Goal: Transaction & Acquisition: Purchase product/service

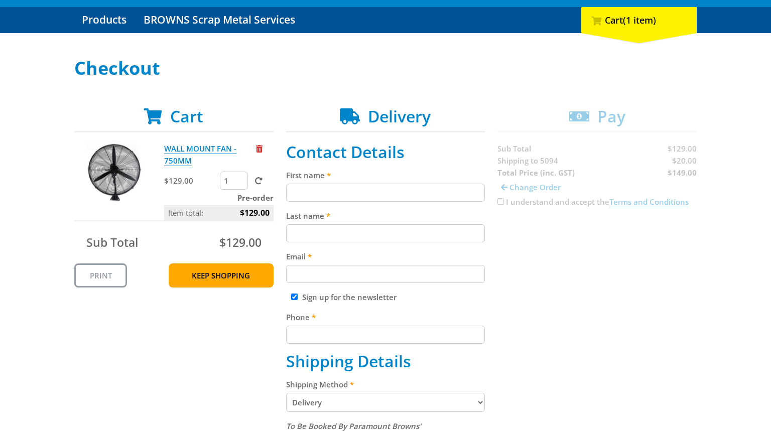
scroll to position [116, 0]
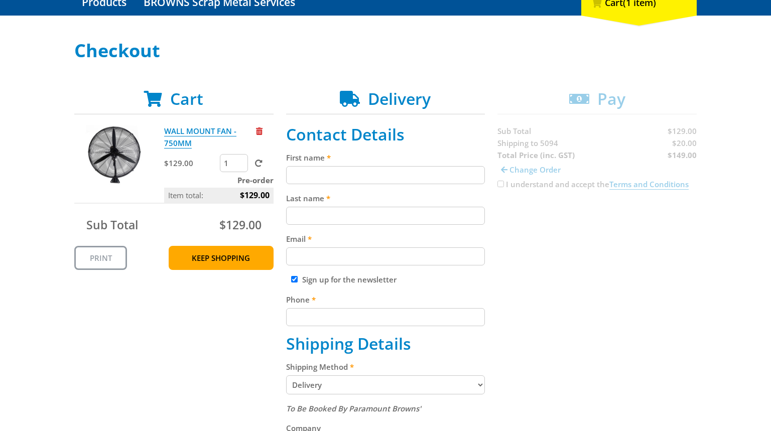
drag, startPoint x: 386, startPoint y: 172, endPoint x: 374, endPoint y: 181, distance: 14.3
click at [385, 172] on input "First name" at bounding box center [385, 175] width 199 height 18
paste input "[PERSON_NAME]"
type input "[PERSON_NAME]"
click at [305, 207] on input "Last name" at bounding box center [385, 216] width 199 height 18
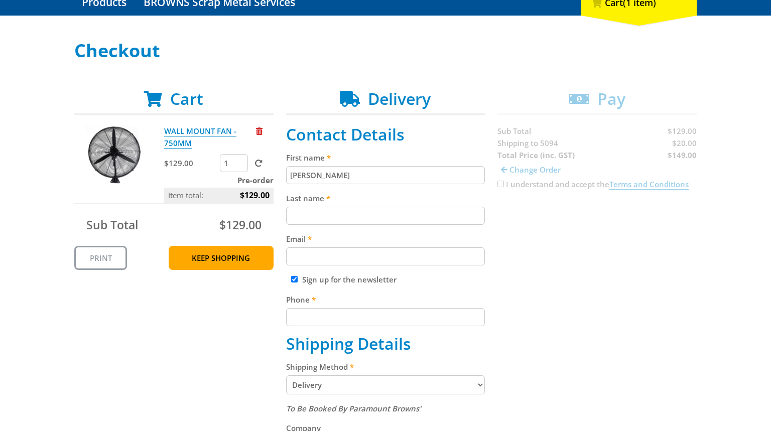
paste input "[PERSON_NAME]"
type input "[PERSON_NAME]"
click at [598, 228] on div "Cart WALL MOUNT FAN - 750MM $129.00 1 Pre-order Item total: $129.00 Sub Total $…" at bounding box center [385, 437] width 622 height 696
click at [378, 262] on input "Email" at bounding box center [385, 256] width 199 height 18
paste input "[EMAIL_ADDRESS][DOMAIN_NAME]"
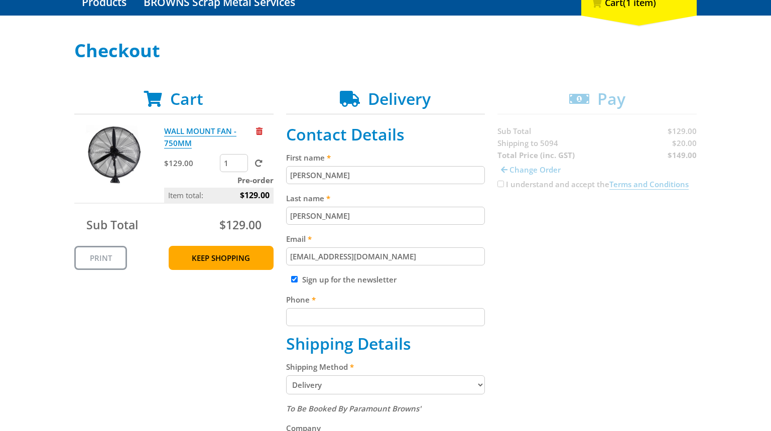
type input "[EMAIL_ADDRESS][DOMAIN_NAME]"
click at [576, 250] on div "Cart WALL MOUNT FAN - 750MM $129.00 1 Pre-order Item total: $129.00 Sub Total $…" at bounding box center [385, 437] width 622 height 696
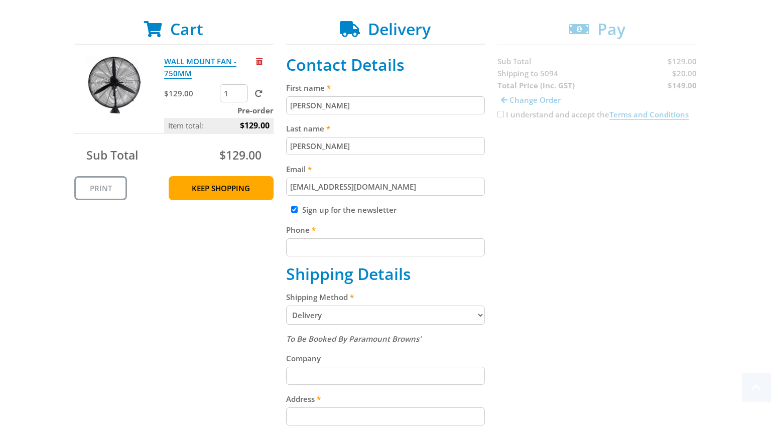
scroll to position [188, 0]
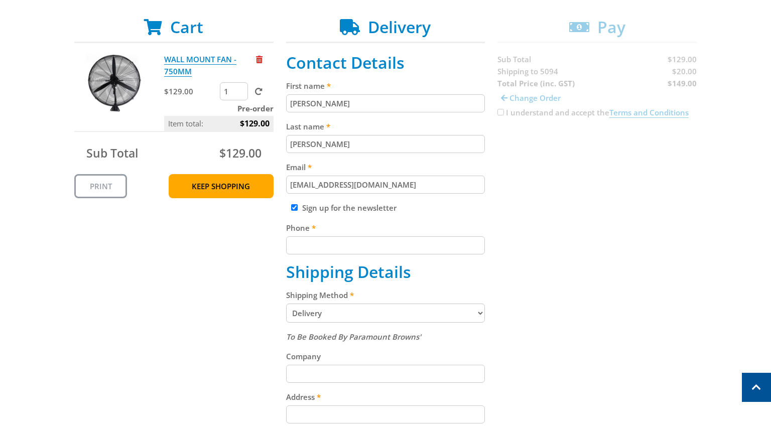
click at [355, 250] on input "Phone" at bounding box center [385, 245] width 199 height 18
paste input "[PHONE_NUMBER]"
type input "[PHONE_NUMBER]"
click at [605, 222] on div "Cart WALL MOUNT FAN - 750MM $129.00 1 Pre-order Item total: $129.00 Sub Total $…" at bounding box center [385, 366] width 622 height 696
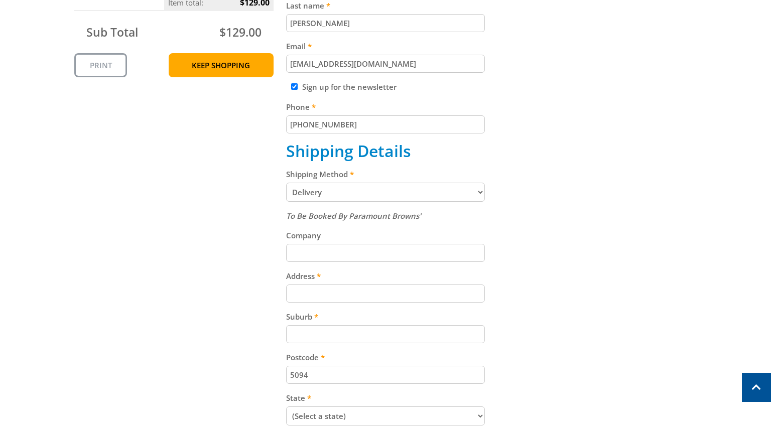
scroll to position [323, 0]
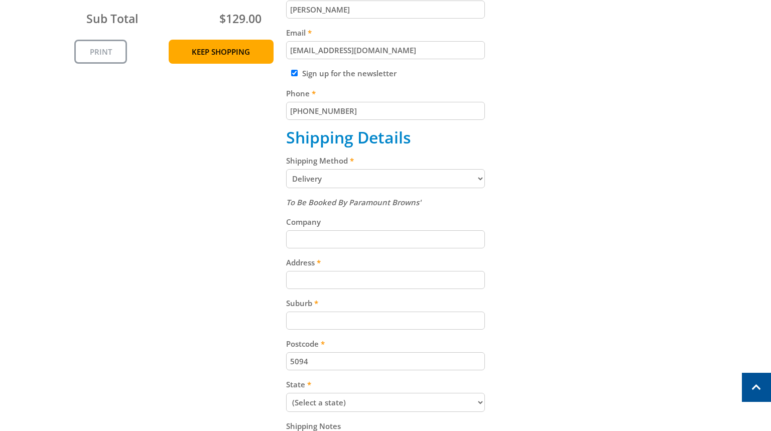
click at [469, 183] on select "Pickup from Gepps Cross Delivery" at bounding box center [385, 178] width 199 height 19
select select "Pickup"
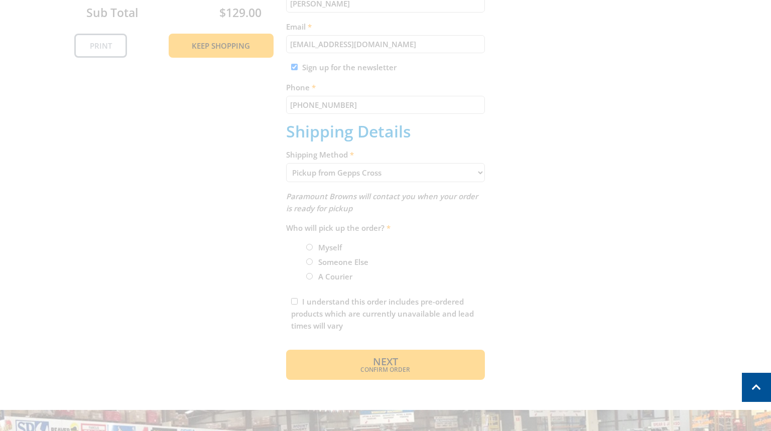
scroll to position [334, 0]
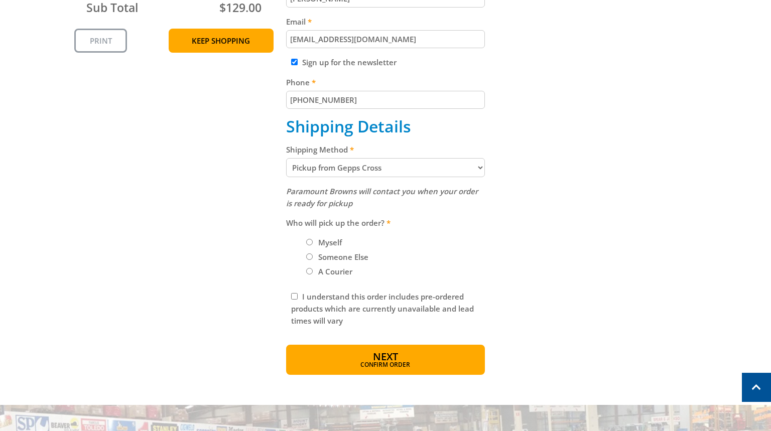
click at [327, 242] on label "Myself" at bounding box center [330, 242] width 31 height 17
click at [313, 242] on input "Myself" at bounding box center [309, 242] width 7 height 7
radio input "true"
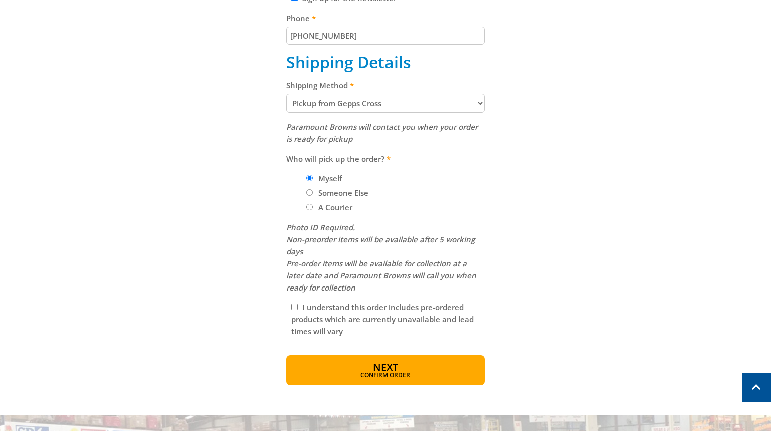
scroll to position [401, 0]
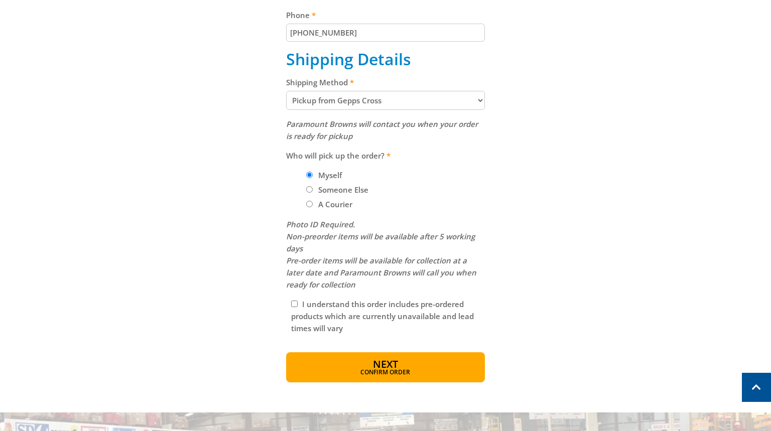
click at [291, 300] on div "I understand this order includes pre-ordered products which are currently unava…" at bounding box center [385, 316] width 199 height 46
click at [371, 364] on button "Next Confirm order" at bounding box center [385, 367] width 199 height 30
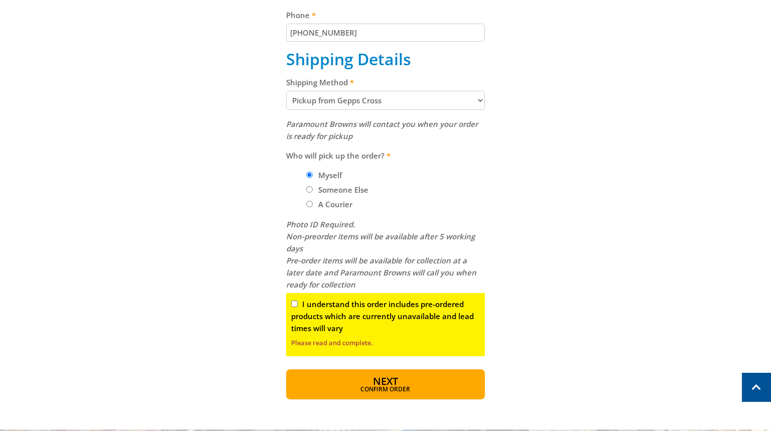
click at [297, 302] on div "I understand this order includes pre-ordered products which are currently unava…" at bounding box center [385, 324] width 199 height 63
click at [552, 221] on div "Cart WALL MOUNT FAN - 750MM $129.00 1 Pre-order Item total: $129.00 Sub Total $…" at bounding box center [385, 102] width 622 height 595
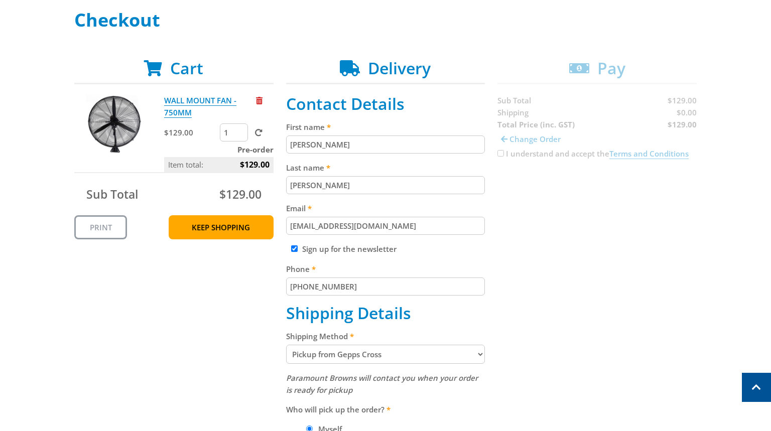
scroll to position [157, 0]
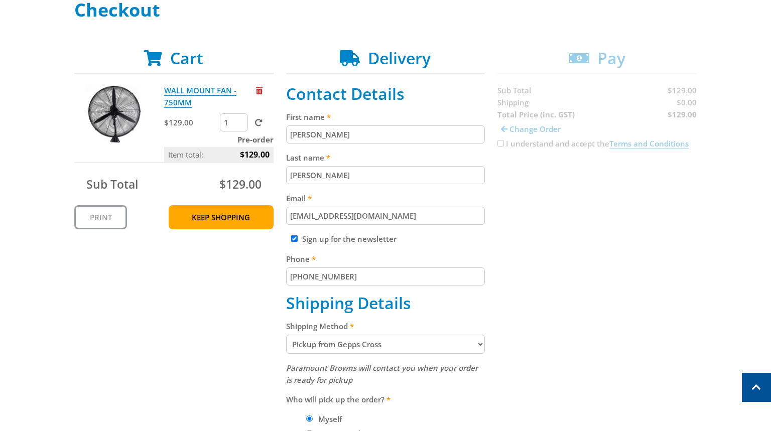
click at [663, 312] on div "Cart WALL MOUNT FAN - 750MM $129.00 1 Pre-order Item total: $129.00 Sub Total $…" at bounding box center [385, 346] width 622 height 595
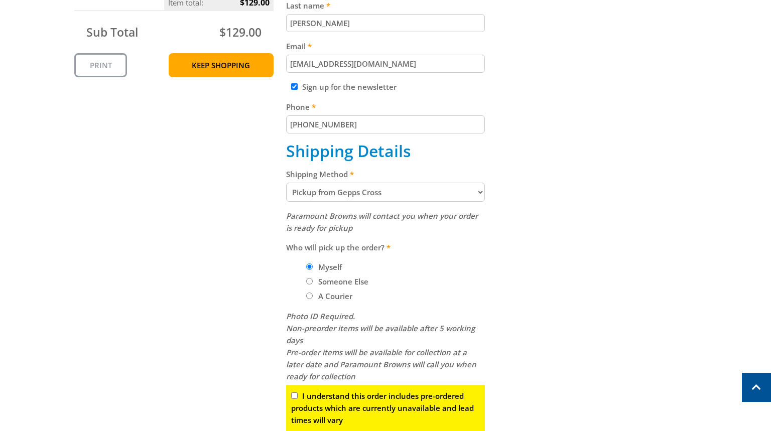
click at [297, 394] on input "I understand this order includes pre-ordered products which are currently unava…" at bounding box center [294, 396] width 7 height 7
checkbox input "true"
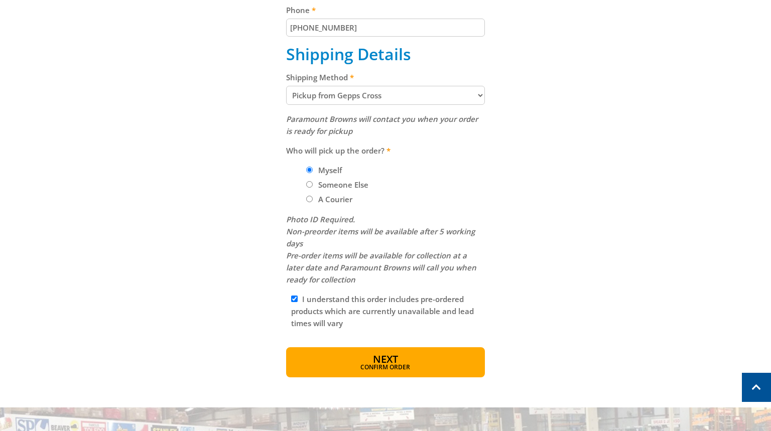
scroll to position [519, 0]
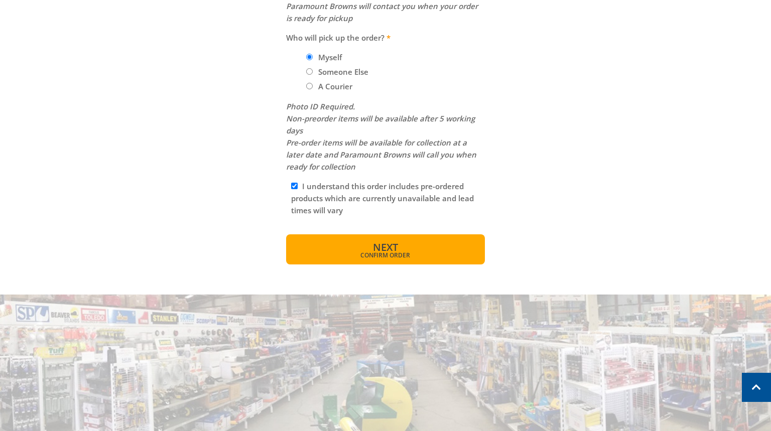
click at [367, 255] on span "Confirm order" at bounding box center [386, 255] width 156 height 6
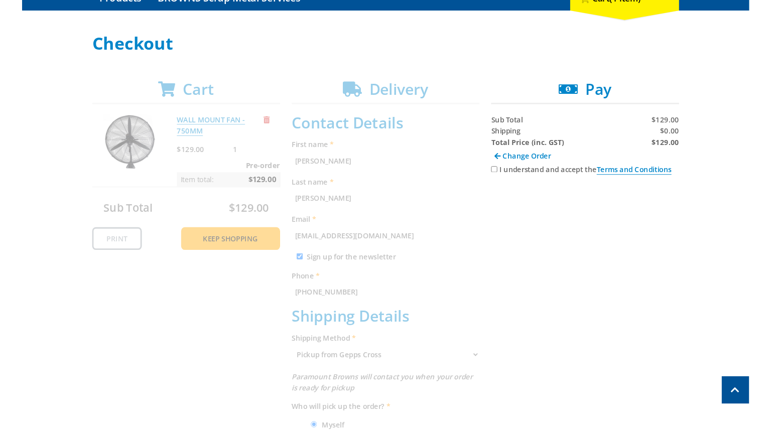
scroll to position [105, 0]
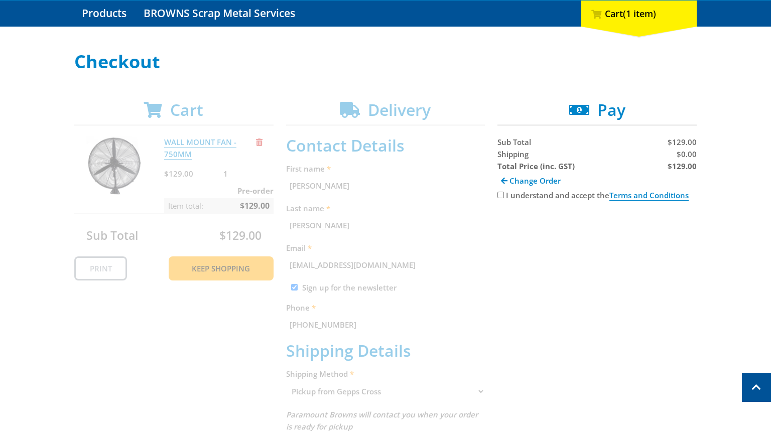
click at [683, 153] on span "$0.00" at bounding box center [687, 154] width 20 height 10
copy span "0.00"
click at [636, 246] on div "Cart WALL MOUNT FAN - 750MM $129.00 1 Pre-order Item total: $129.00 Sub Total $…" at bounding box center [385, 386] width 622 height 573
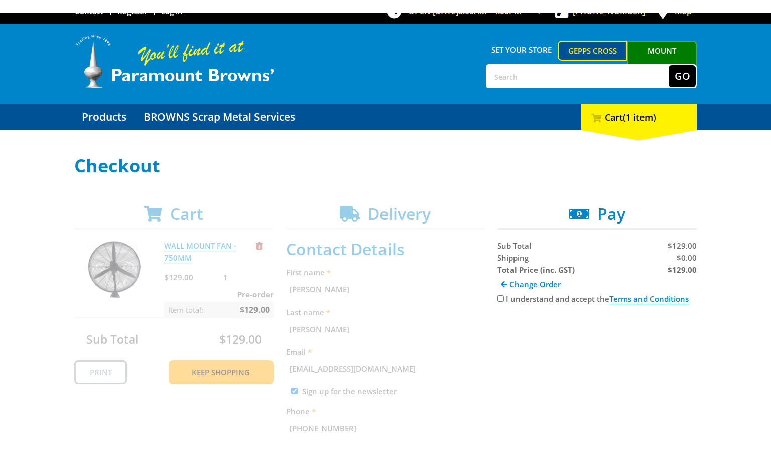
scroll to position [15, 0]
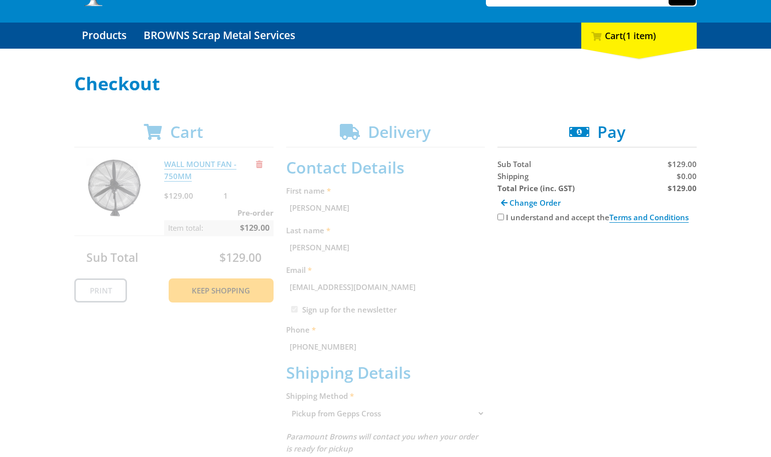
scroll to position [85, 0]
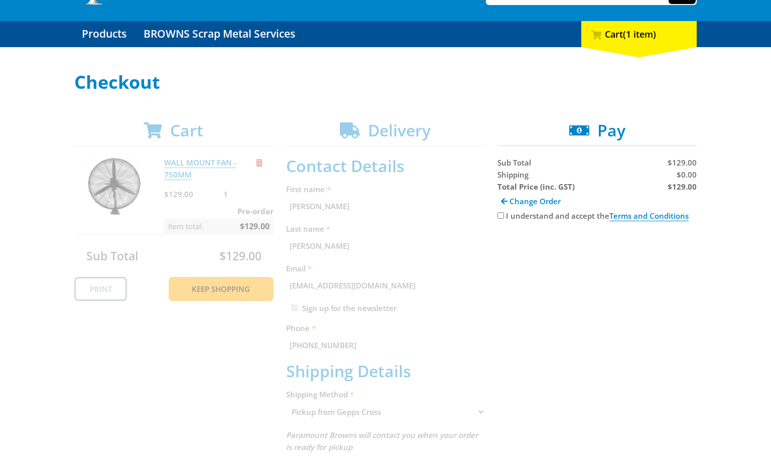
click at [499, 216] on input "I understand and accept the Terms and Conditions" at bounding box center [500, 215] width 7 height 7
checkbox input "true"
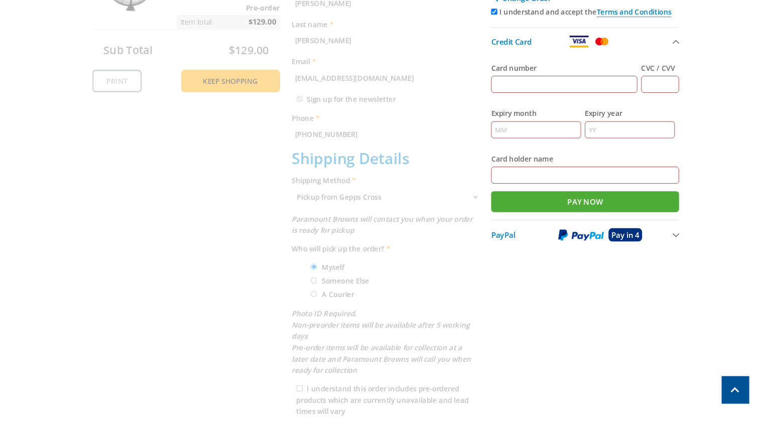
scroll to position [308, 0]
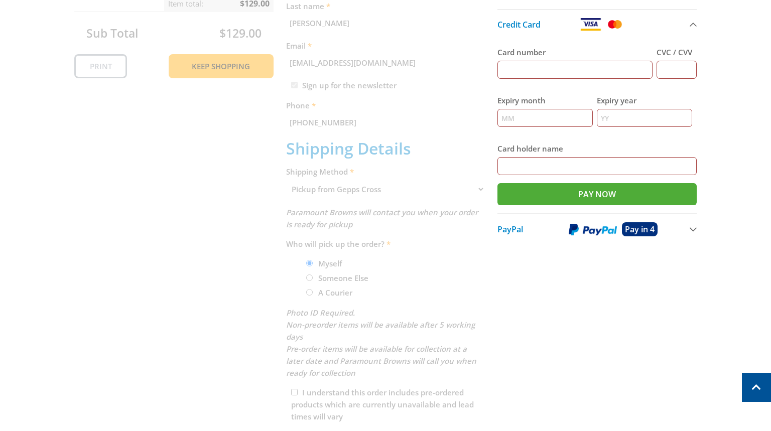
click at [645, 276] on div "Cart WALL MOUNT FAN - 750MM $129.00 1 Pre-order Item total: $129.00 Sub Total $…" at bounding box center [385, 184] width 622 height 573
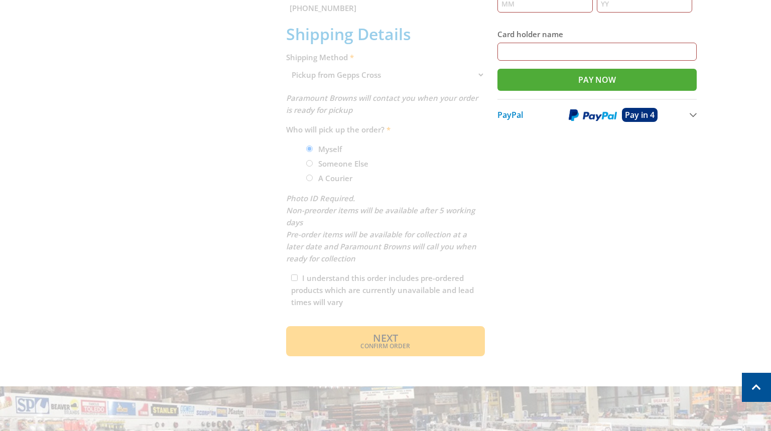
scroll to position [421, 0]
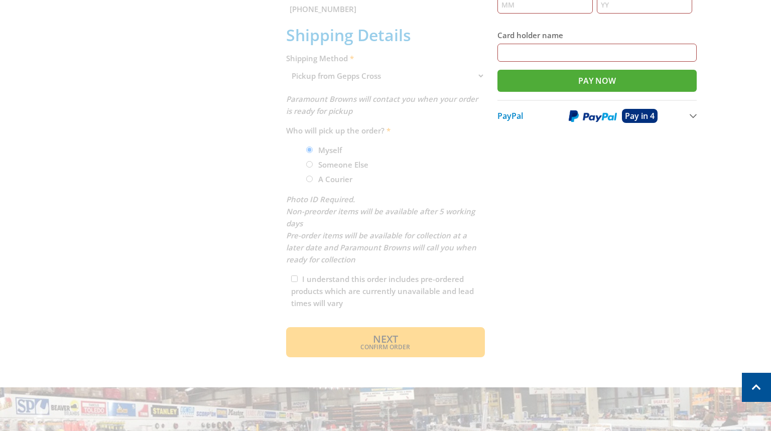
click at [584, 274] on div "Cart WALL MOUNT FAN - 750MM $129.00 1 Pre-order Item total: $129.00 Sub Total $…" at bounding box center [385, 71] width 622 height 573
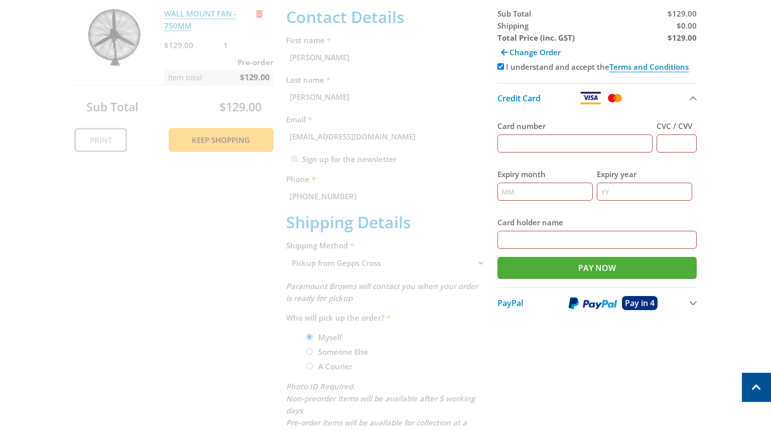
scroll to position [135, 0]
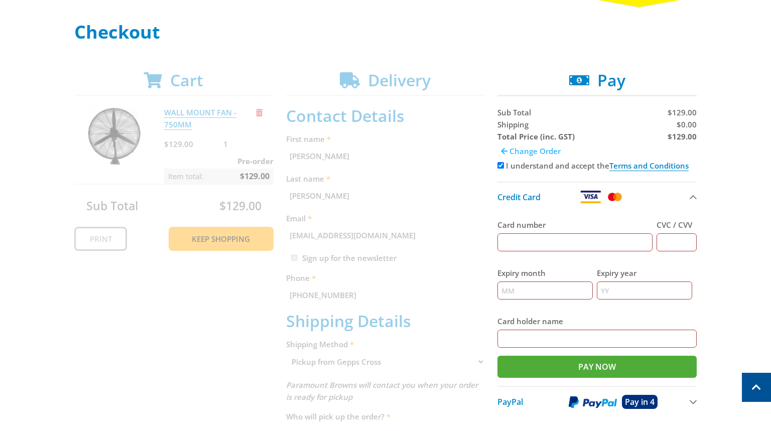
click at [501, 153] on span at bounding box center [504, 152] width 7 height 8
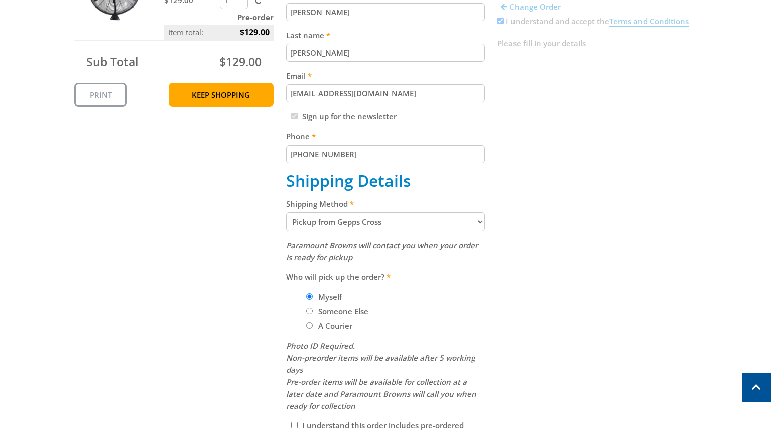
scroll to position [284, 0]
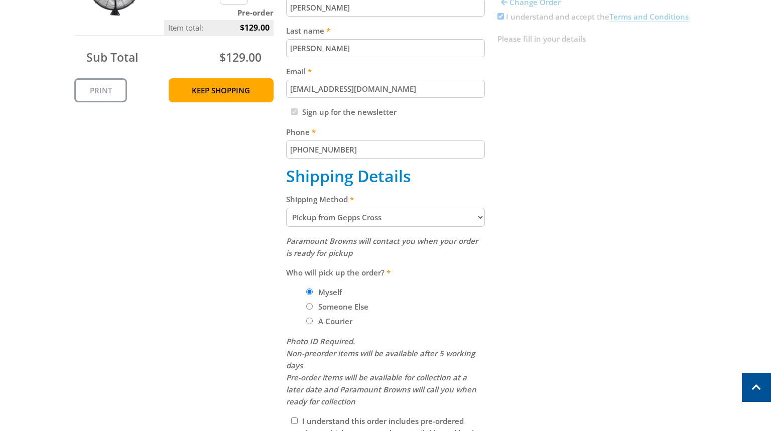
click at [352, 217] on select "Pickup from Gepps Cross Delivery" at bounding box center [385, 217] width 199 height 19
select select "Delivery"
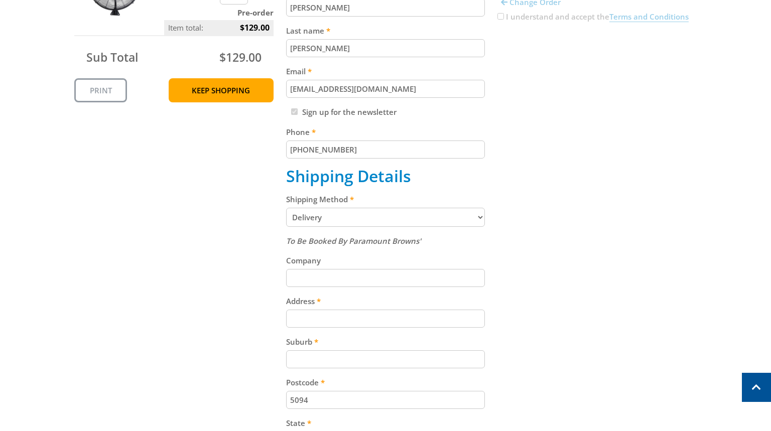
click at [630, 225] on div "Cart WALL MOUNT FAN - 750MM $129.00 1 Pre-order Item total: $129.00 Sub Total $…" at bounding box center [385, 270] width 622 height 696
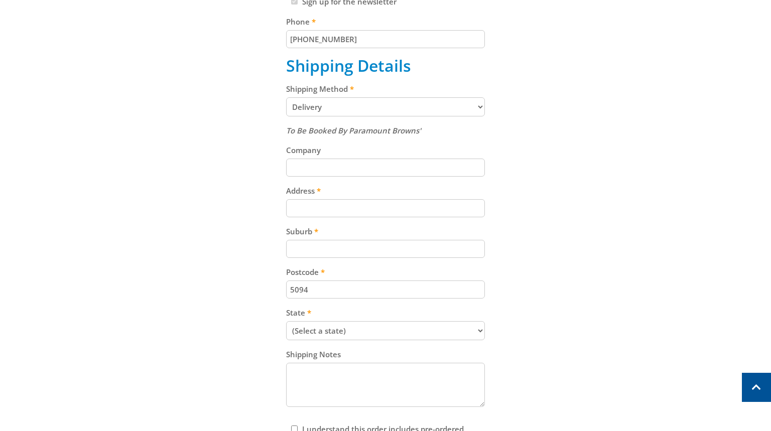
scroll to position [411, 0]
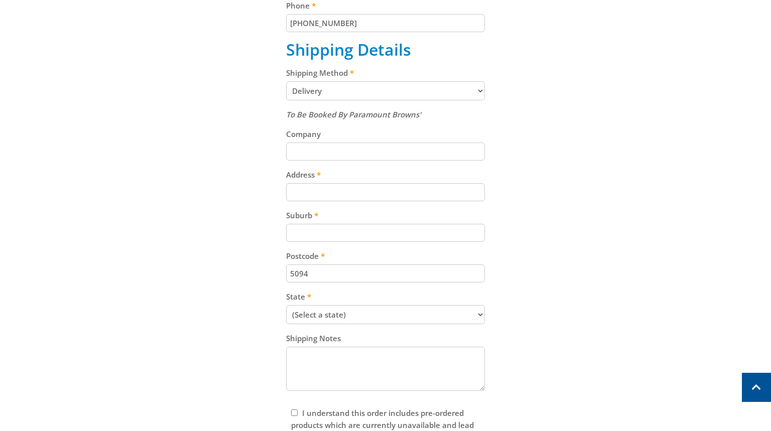
click at [340, 182] on div "Address" at bounding box center [385, 185] width 199 height 33
drag, startPoint x: 331, startPoint y: 195, endPoint x: 448, endPoint y: 193, distance: 117.0
click at [338, 195] on input "Address" at bounding box center [385, 192] width 199 height 18
paste input "99 Cavan Road"
type input "99 Cavan Road"
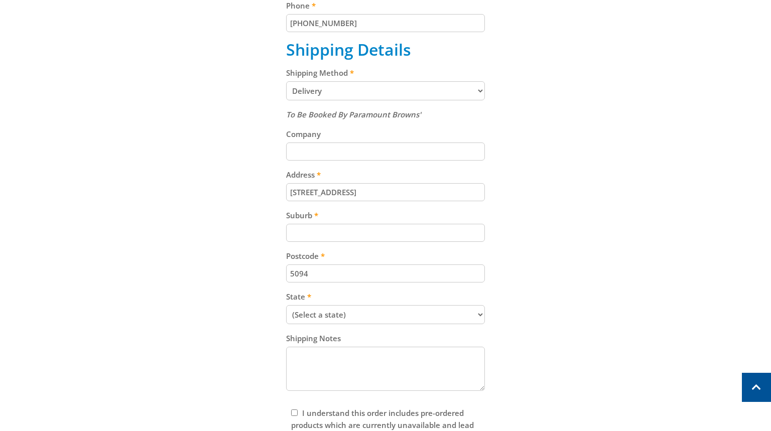
click at [603, 174] on div "Cart WALL MOUNT FAN - 750MM $129.00 1 Pre-order Item total: $129.00 Sub Total $…" at bounding box center [385, 143] width 622 height 696
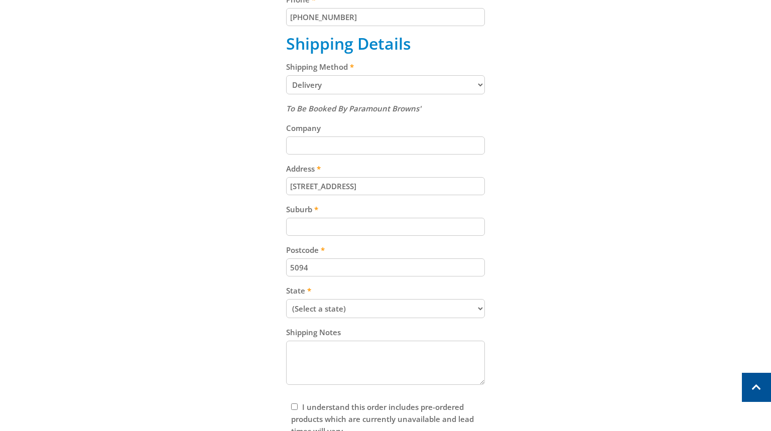
scroll to position [427, 0]
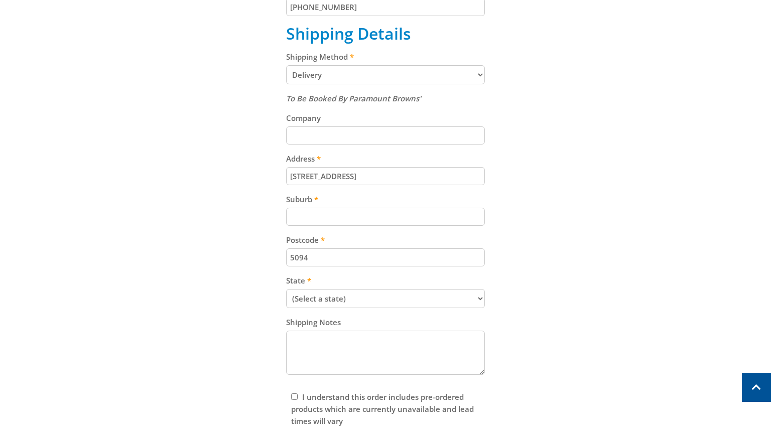
click at [316, 222] on input "Suburb" at bounding box center [385, 217] width 199 height 18
paste input "Gepps Cross"
type input "Gepps Cross"
click at [544, 210] on div "Cart WALL MOUNT FAN - 750MM $129.00 1 Pre-order Item total: $129.00 Sub Total $…" at bounding box center [385, 127] width 622 height 696
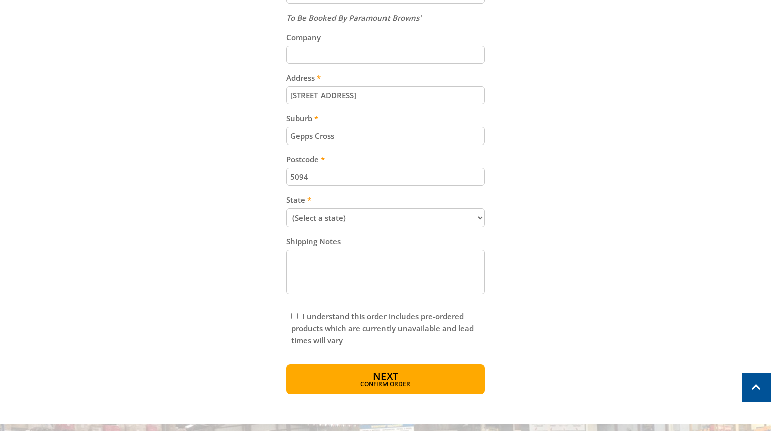
scroll to position [509, 0]
click at [366, 214] on select "(Select a state) South Australia Victoria New South Wales Queensland Western Au…" at bounding box center [385, 216] width 199 height 19
select select "SA"
click at [286, 207] on select "(Select a state) South Australia Victoria New South Wales Queensland Western Au…" at bounding box center [385, 216] width 199 height 19
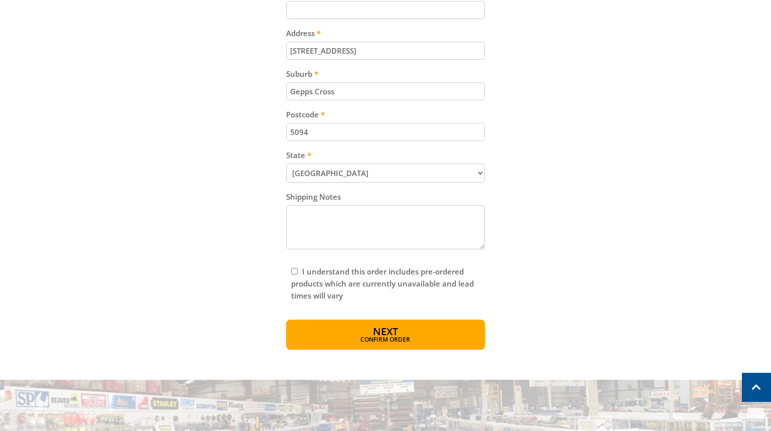
scroll to position [554, 0]
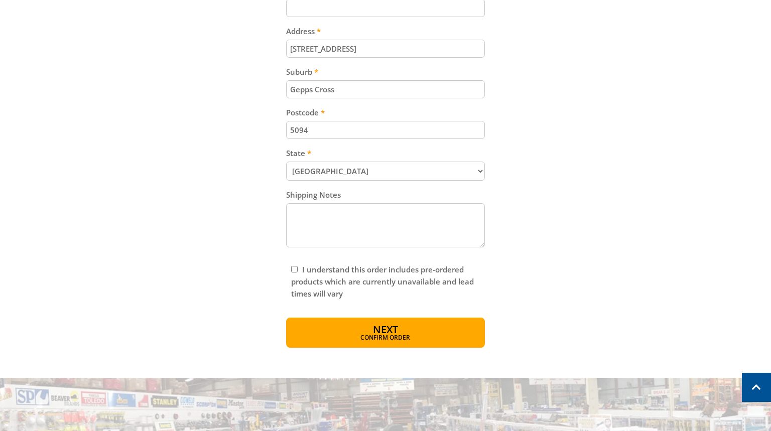
click at [291, 269] on input "I understand this order includes pre-ordered products which are currently unava…" at bounding box center [294, 269] width 7 height 7
checkbox input "true"
click at [367, 330] on button "Next Confirm order" at bounding box center [385, 333] width 199 height 30
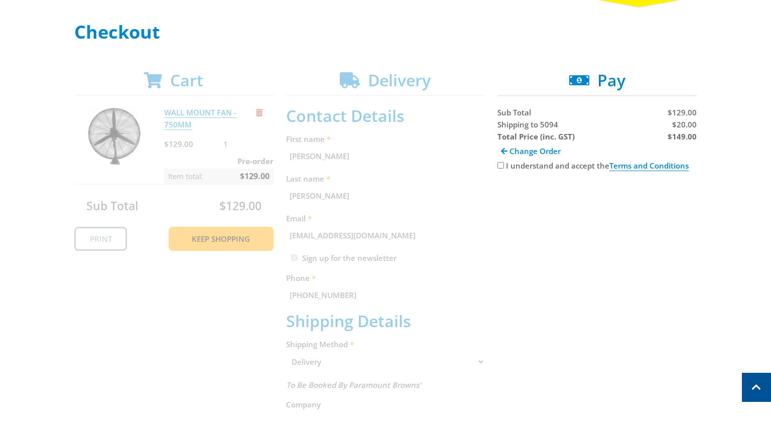
scroll to position [0, 0]
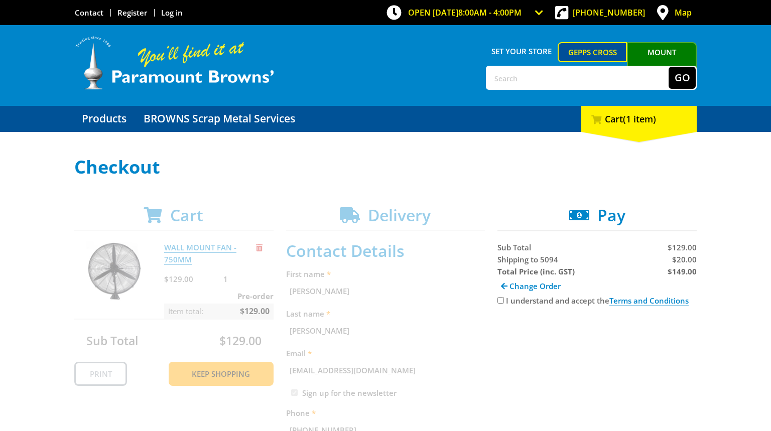
click at [688, 259] on span "$20.00" at bounding box center [684, 260] width 25 height 10
copy span "20.00"
click at [685, 272] on strong "$149.00" at bounding box center [682, 272] width 29 height 10
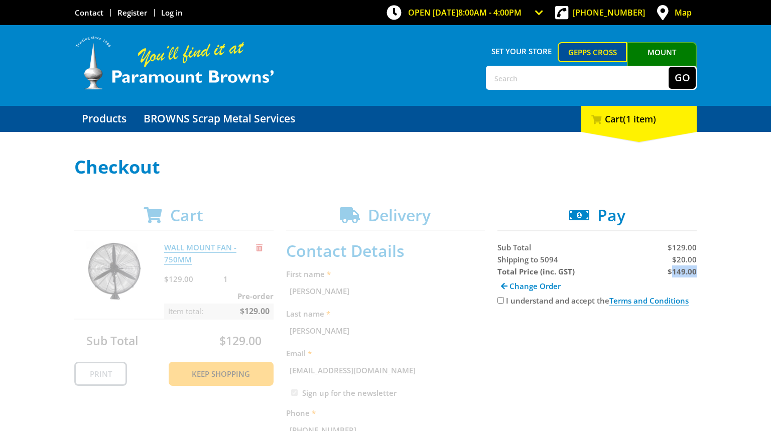
copy strong "149.00"
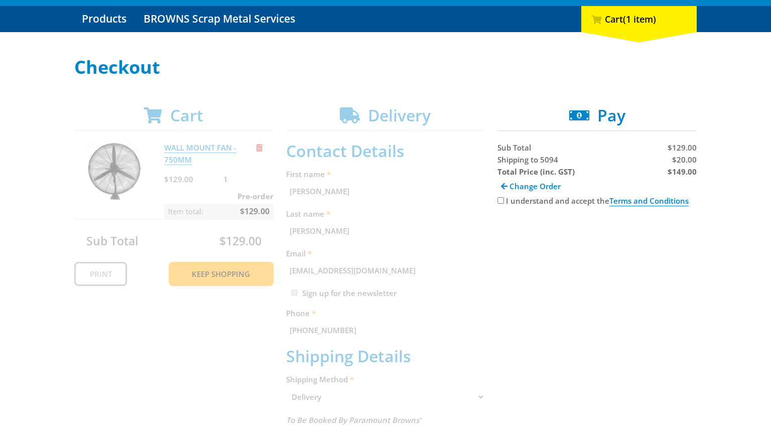
scroll to position [108, 0]
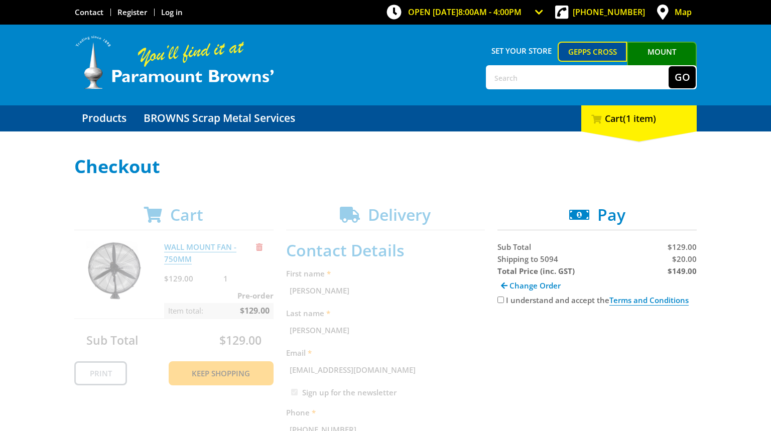
scroll to position [0, 0]
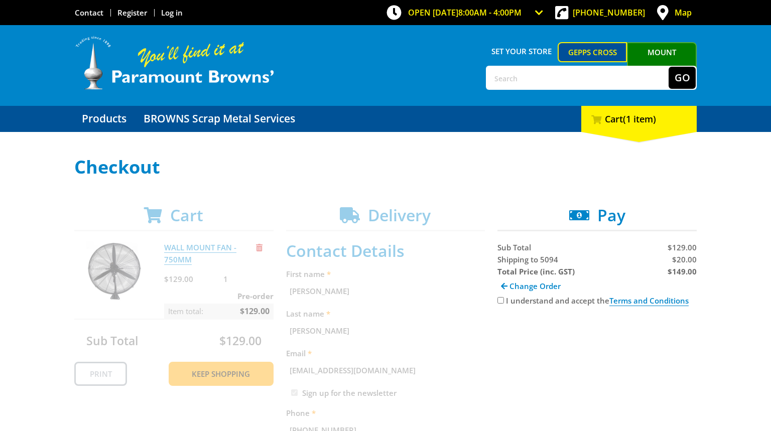
click at [503, 298] on input "I understand and accept the Terms and Conditions" at bounding box center [500, 300] width 7 height 7
checkbox input "true"
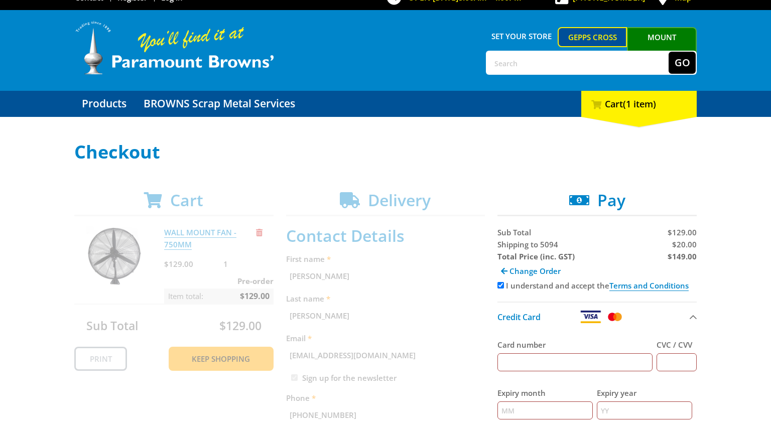
scroll to position [16, 0]
